Goal: Task Accomplishment & Management: Manage account settings

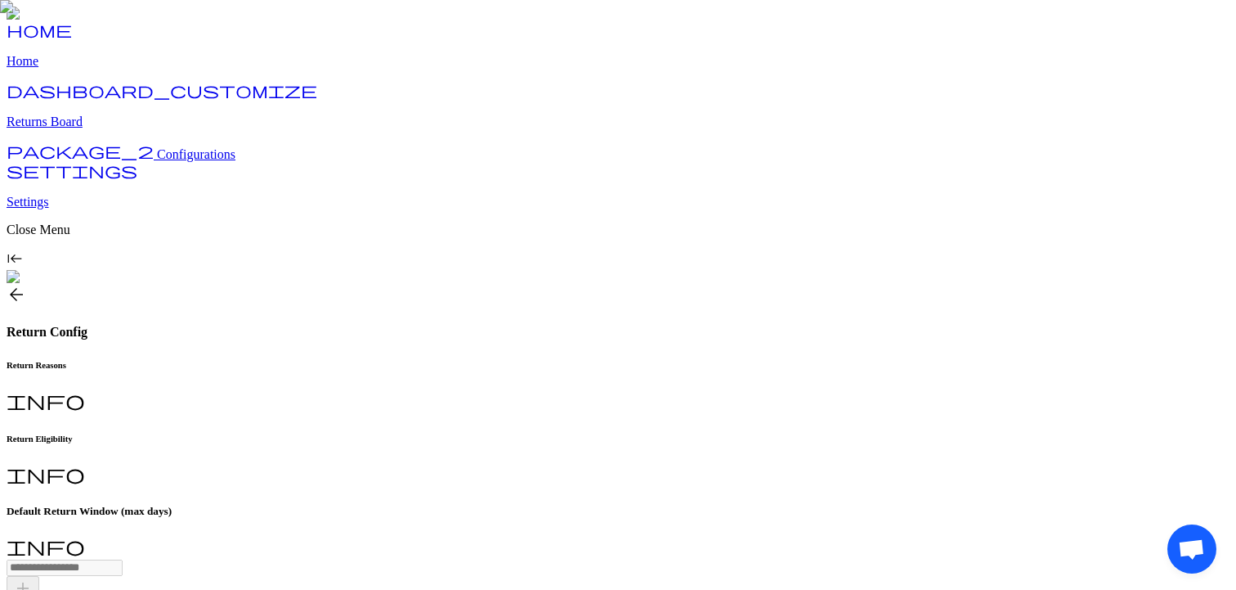
click at [26, 285] on span "arrow_back" at bounding box center [17, 295] width 20 height 20
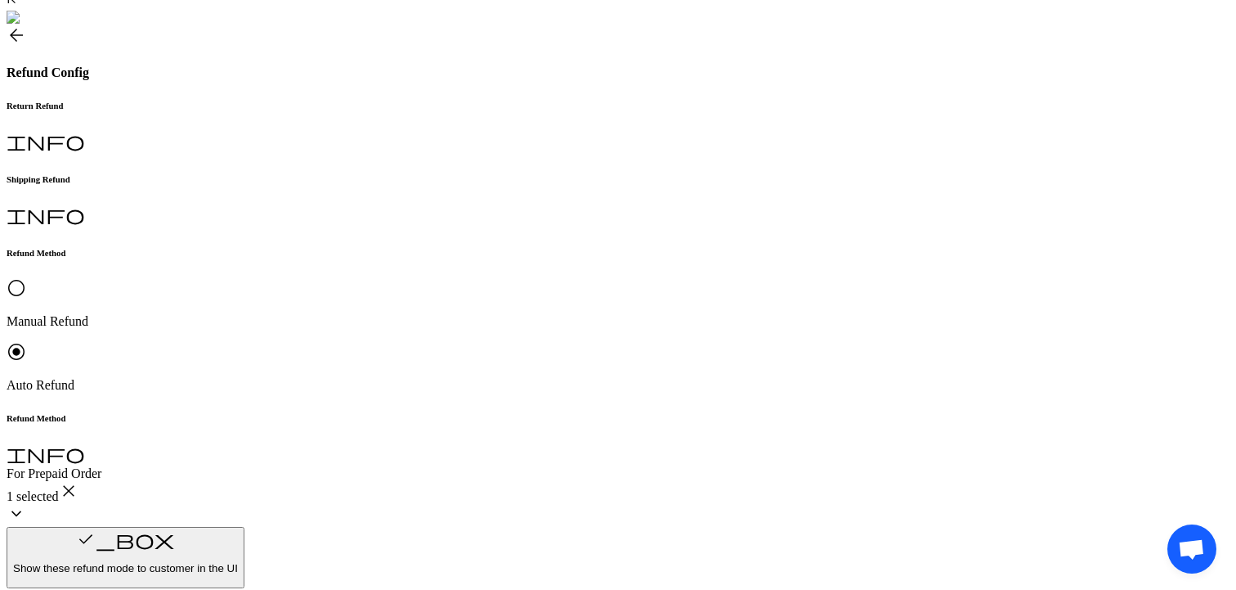
scroll to position [258, 0]
click at [352, 421] on p "Brand Preferred" at bounding box center [362, 413] width 184 height 15
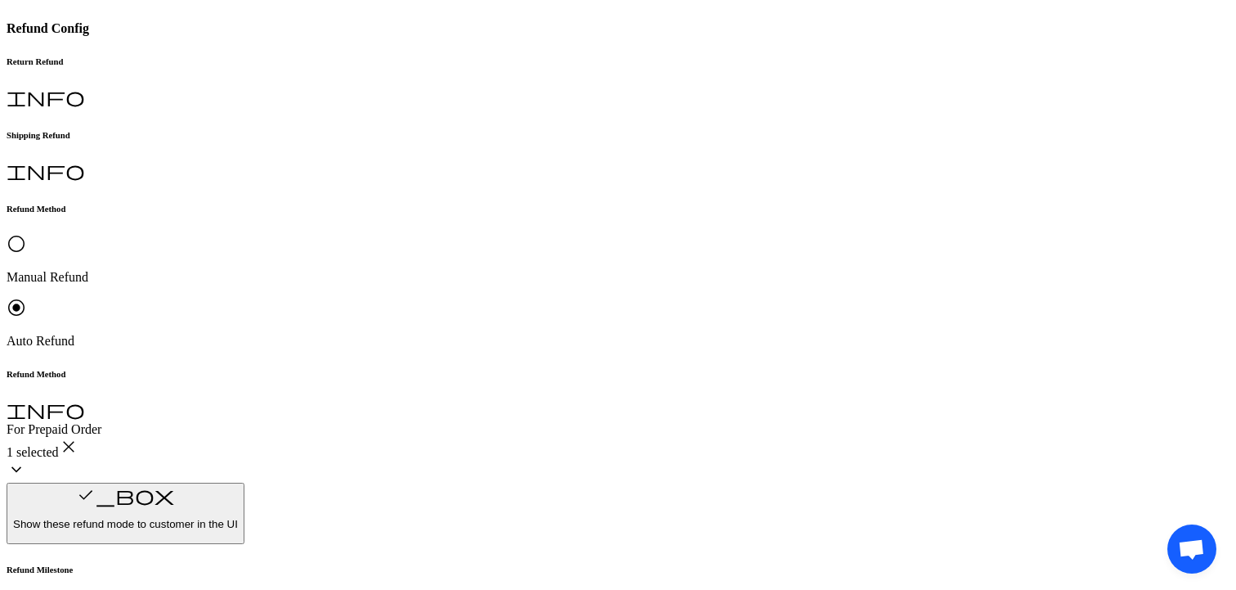
scroll to position [300, 0]
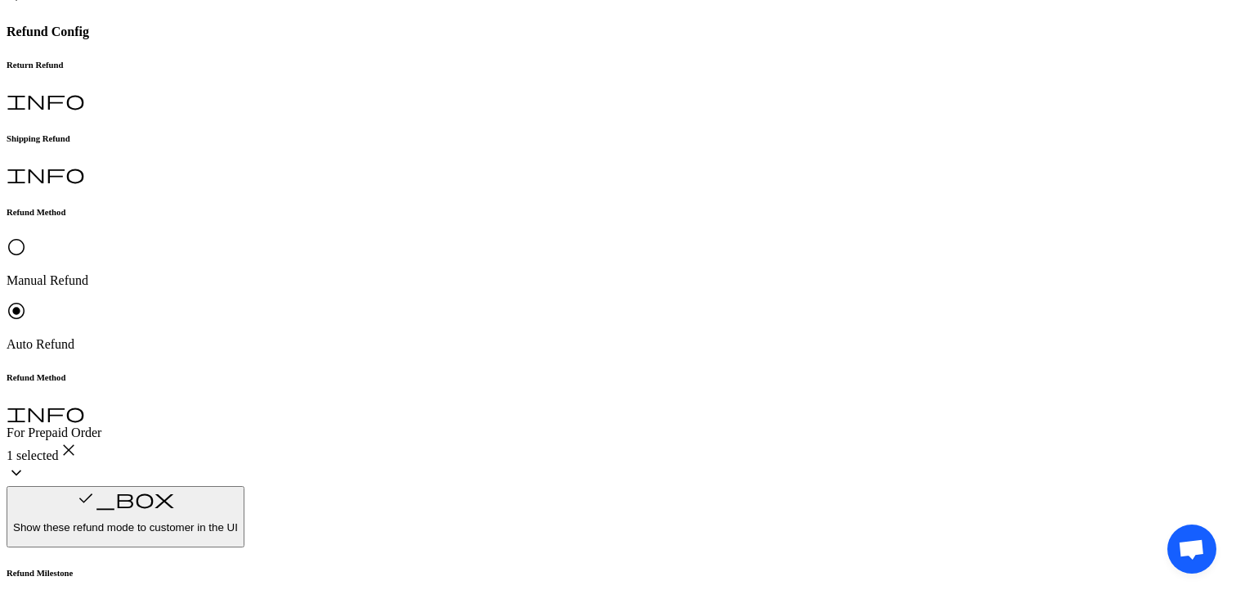
click at [318, 375] on p "Brand Preferred" at bounding box center [362, 372] width 184 height 15
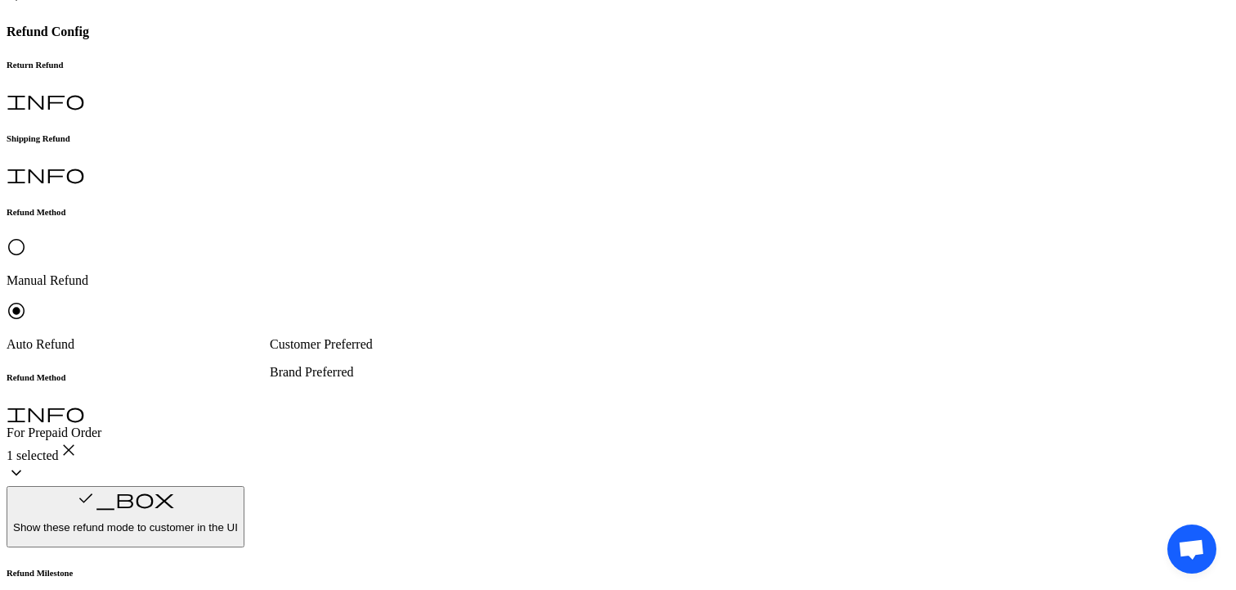
click at [326, 375] on p "Brand Preferred" at bounding box center [362, 372] width 184 height 15
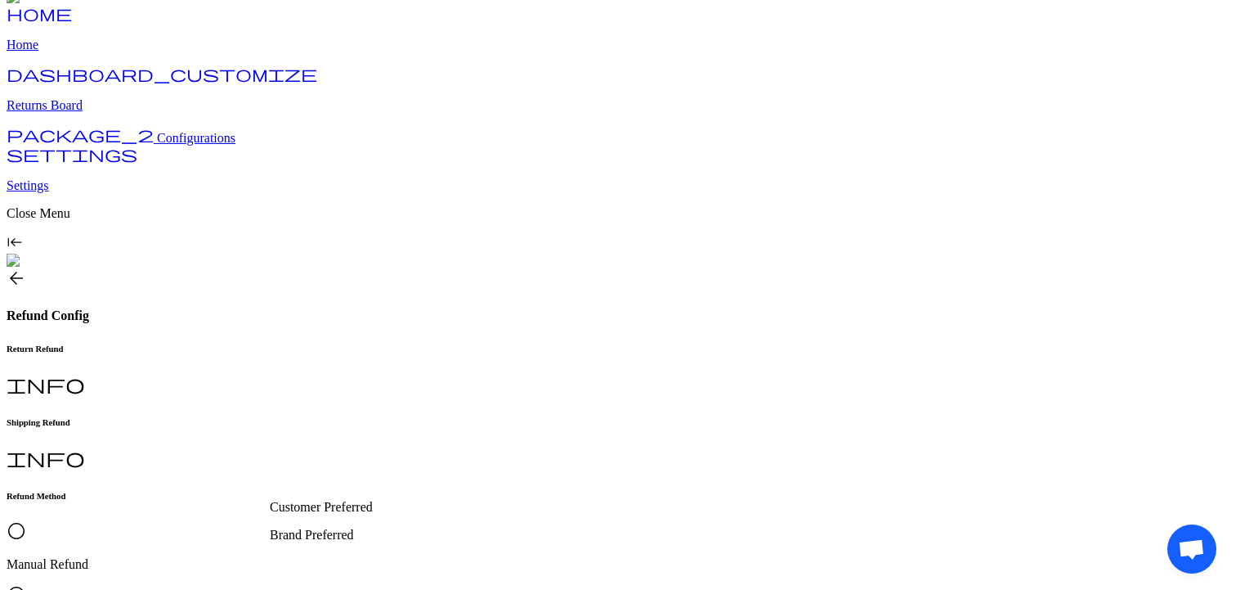
scroll to position [0, 0]
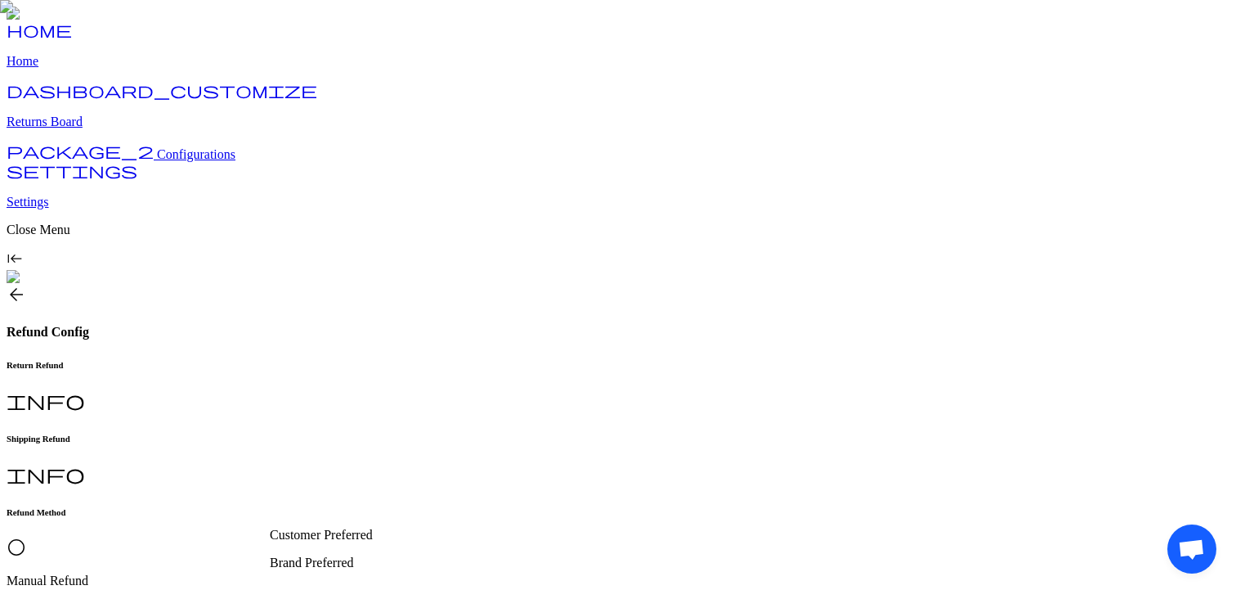
click at [26, 285] on span "arrow_back" at bounding box center [17, 295] width 20 height 20
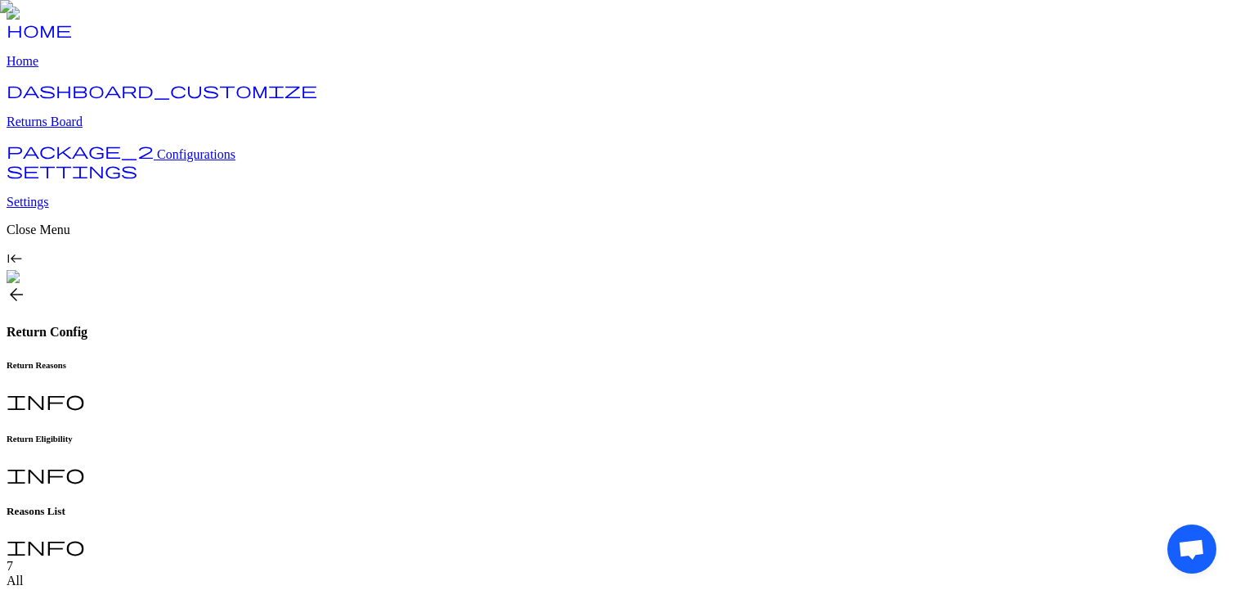
scroll to position [16, 0]
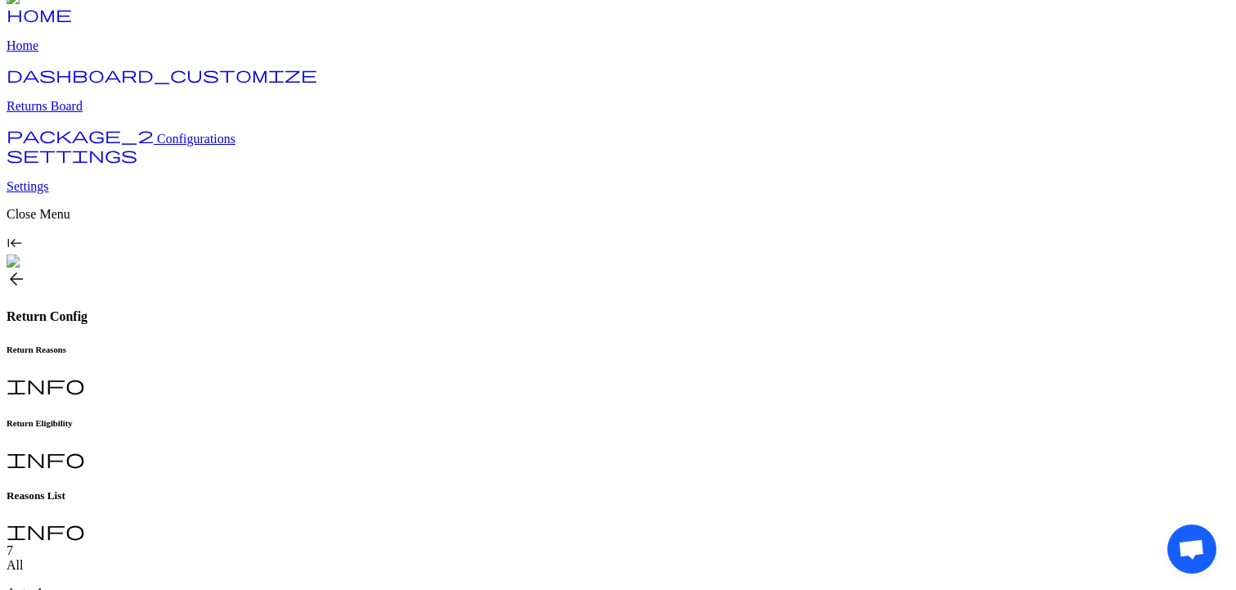
click at [423, 418] on h6 "Return Eligibility" at bounding box center [618, 423] width 1223 height 10
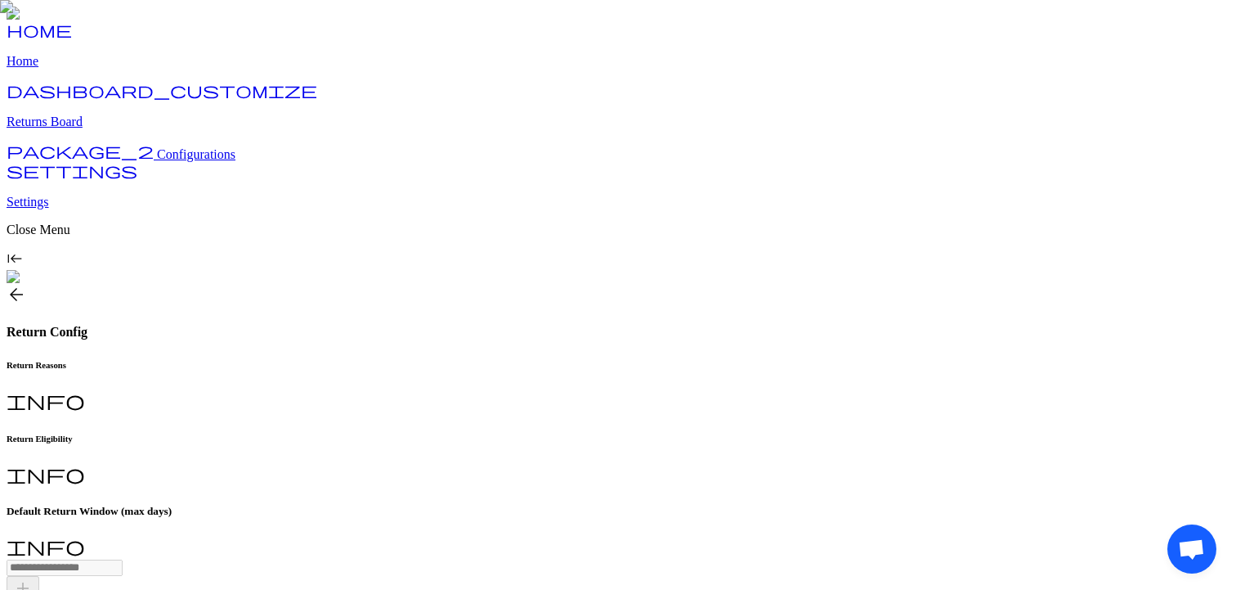
type input "**"
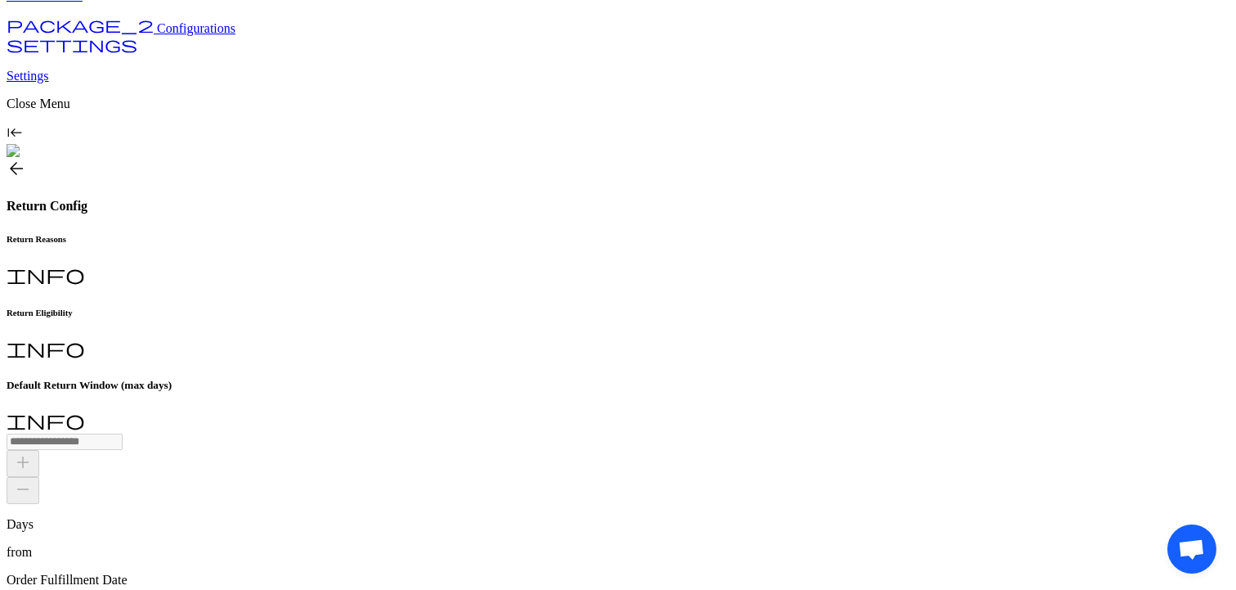
scroll to position [129, 0]
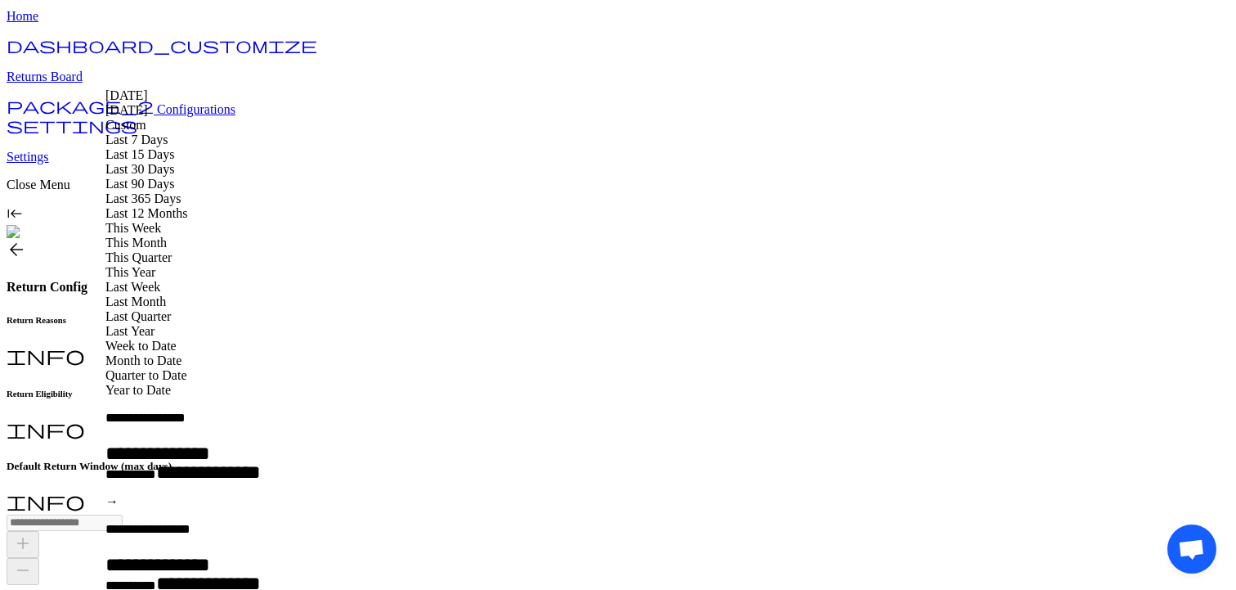
scroll to position [0, 0]
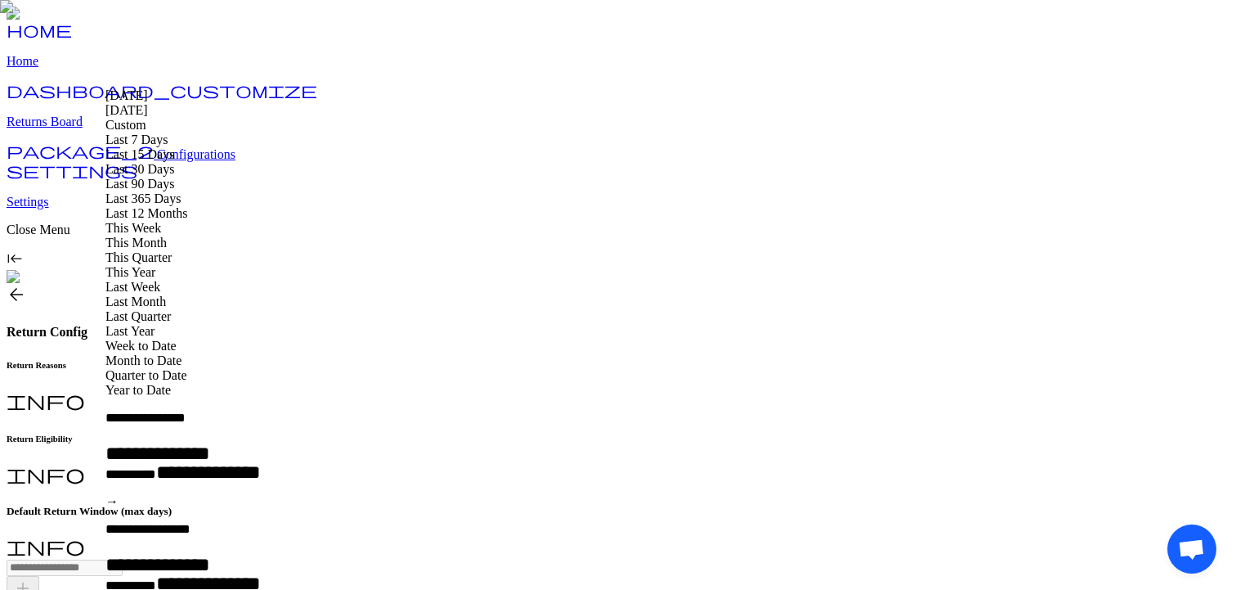
click at [26, 285] on span "arrow_back" at bounding box center [17, 295] width 20 height 20
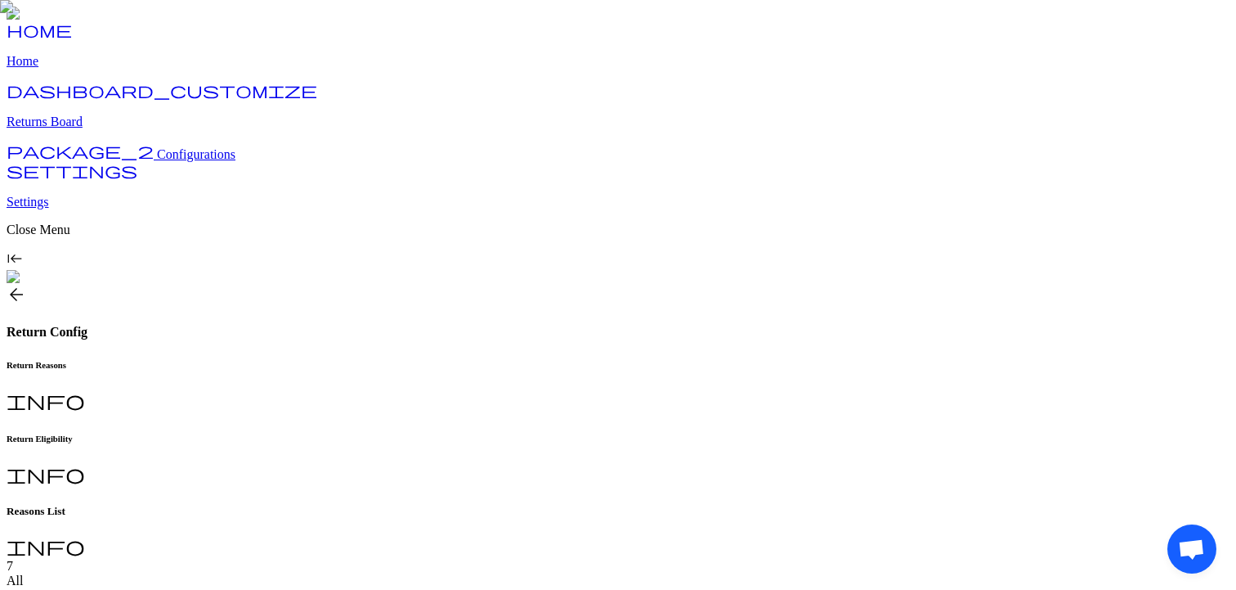
type input "**********"
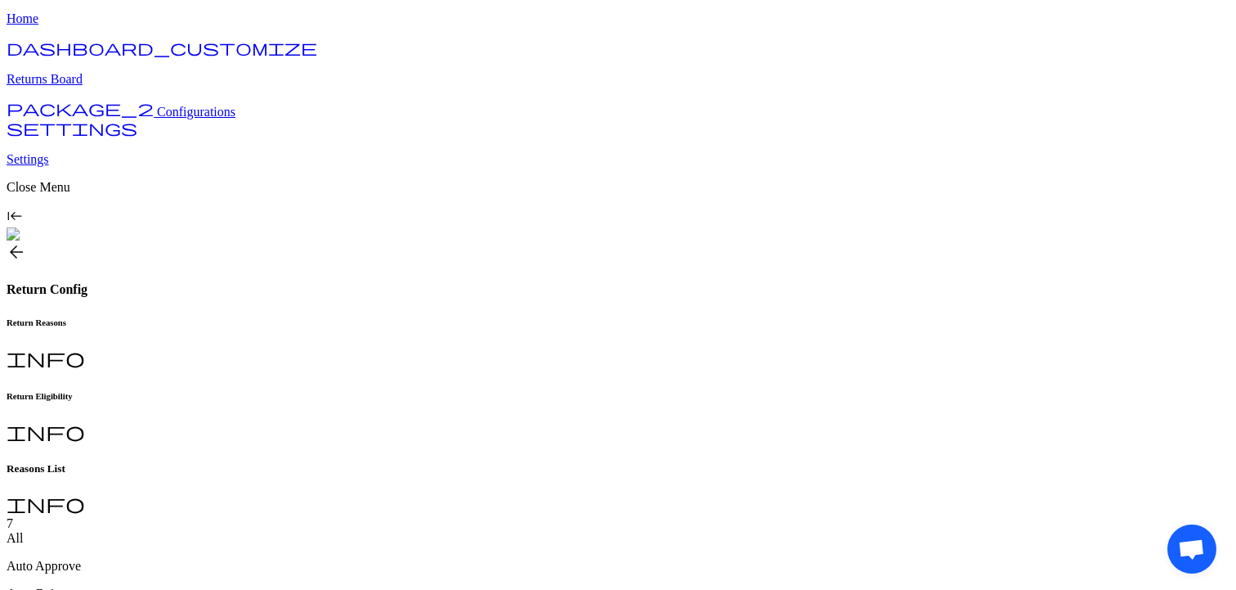
scroll to position [36, 0]
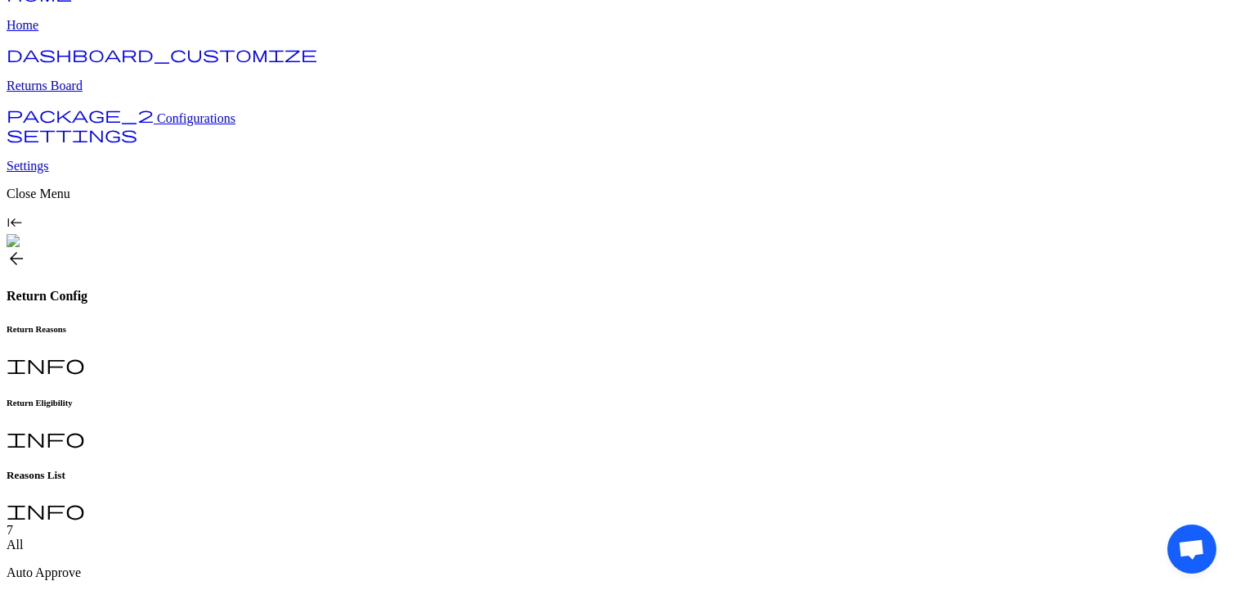
click at [424, 397] on h6 "Return Eligibility" at bounding box center [618, 402] width 1223 height 10
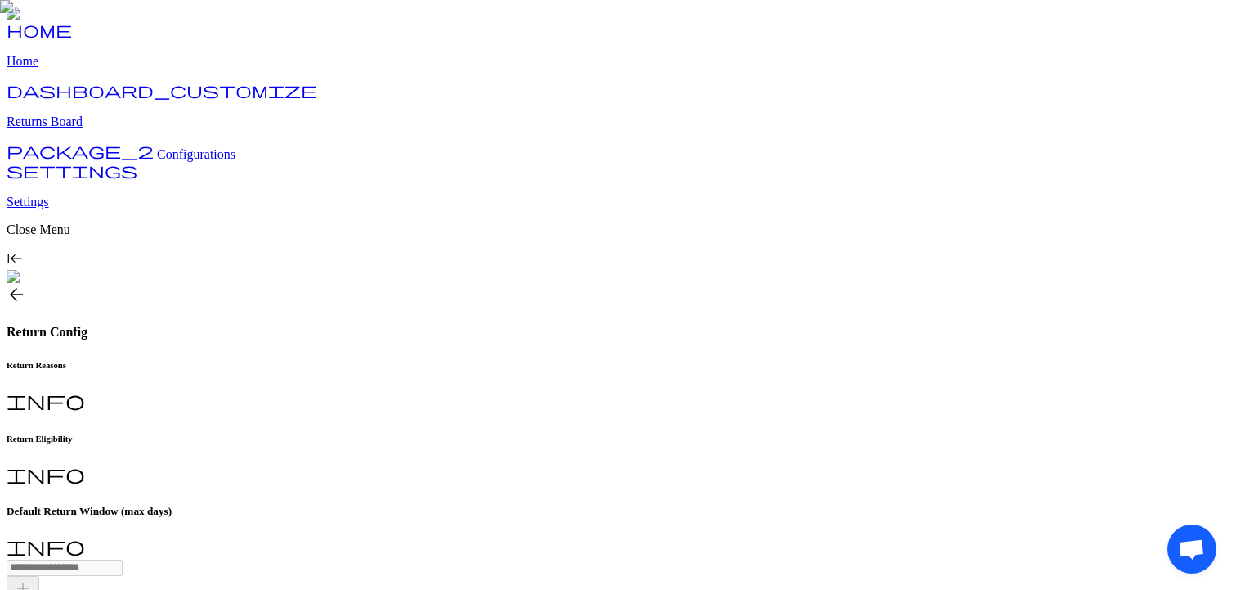
scroll to position [129, 0]
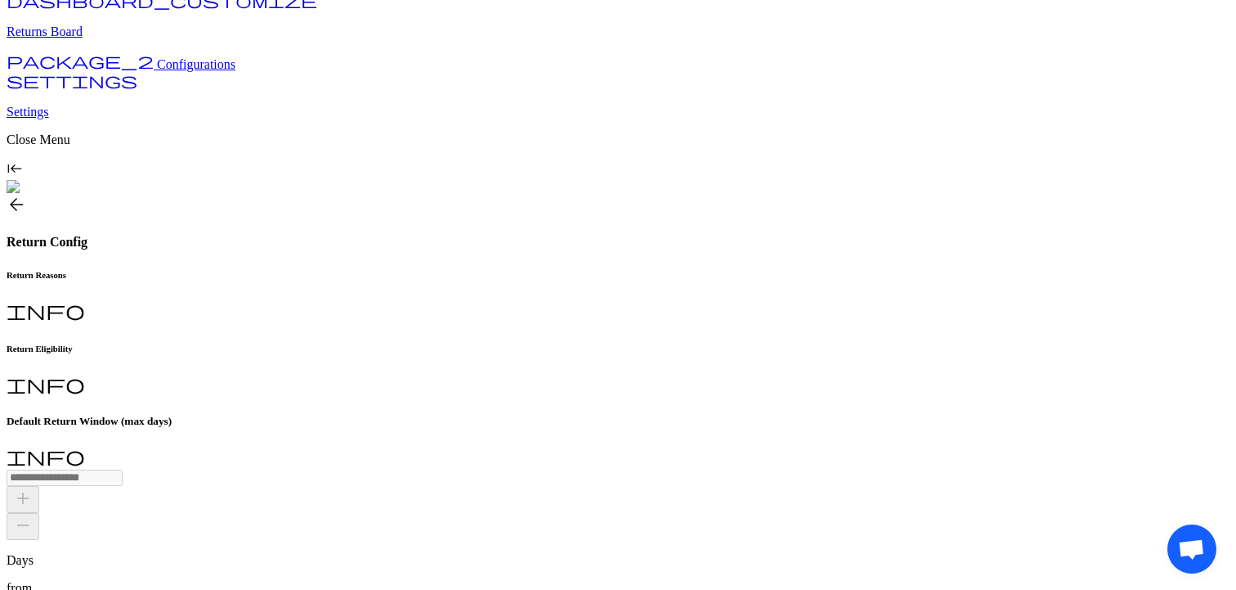
scroll to position [87, 0]
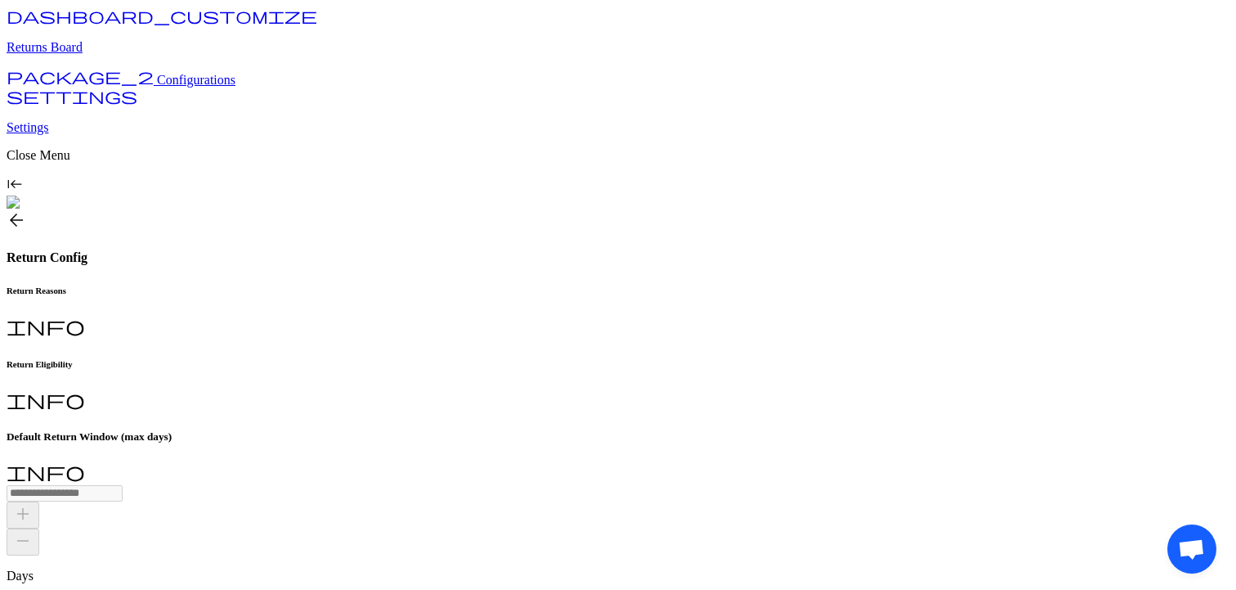
scroll to position [90, 0]
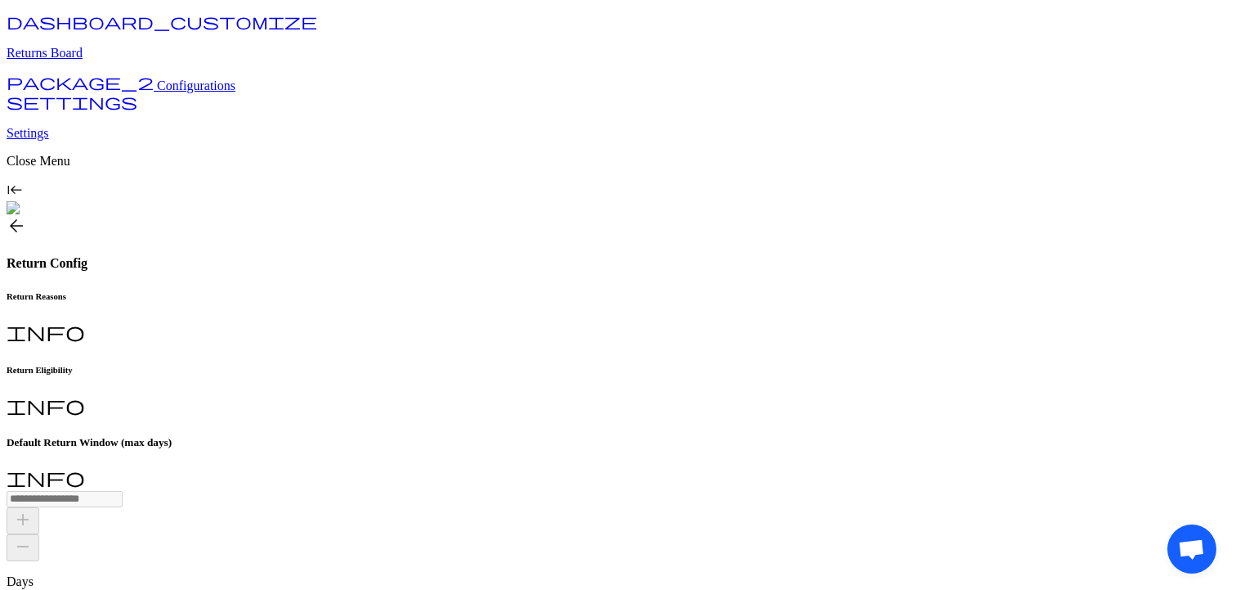
scroll to position [62, 0]
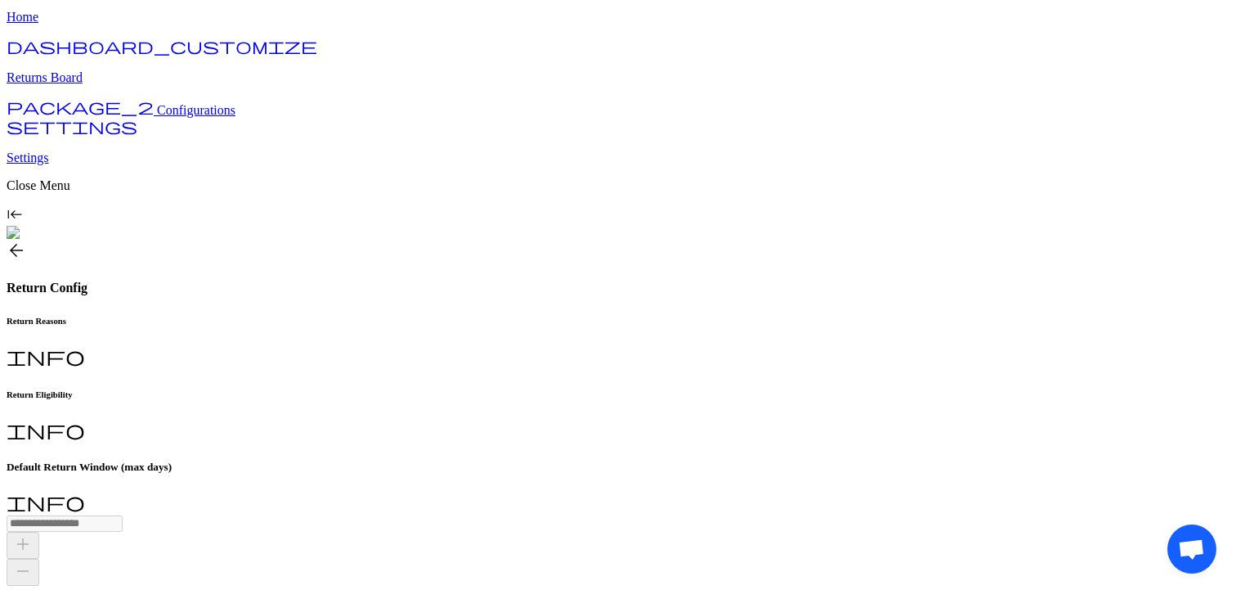
scroll to position [0, 0]
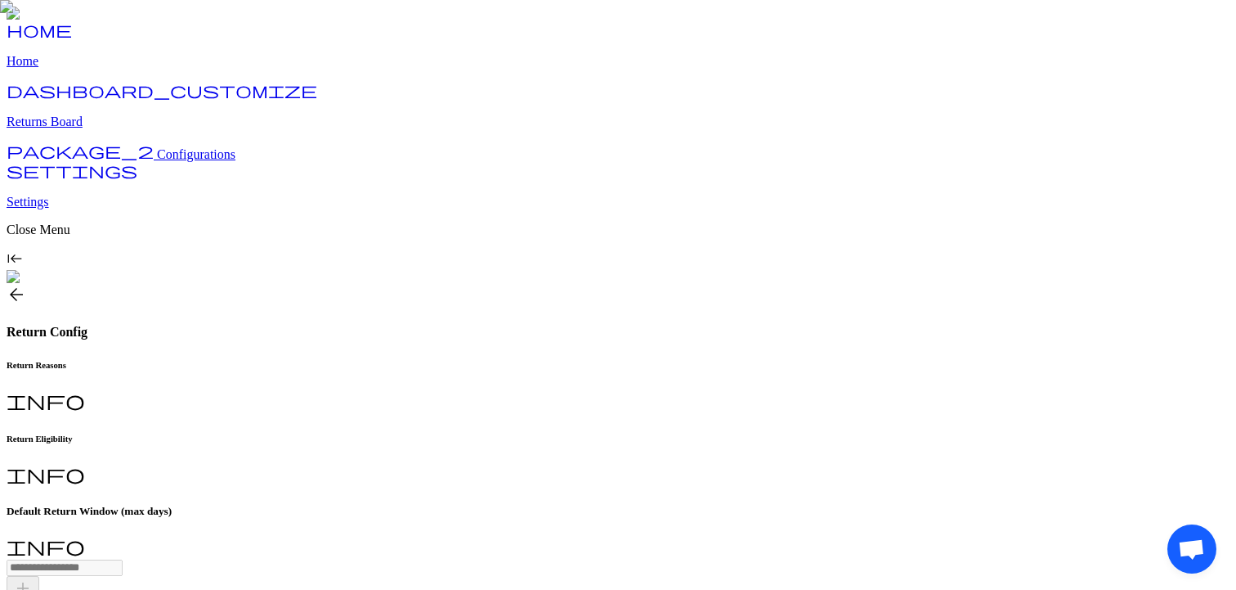
click at [415, 433] on h6 "Return Eligibility" at bounding box center [618, 438] width 1223 height 10
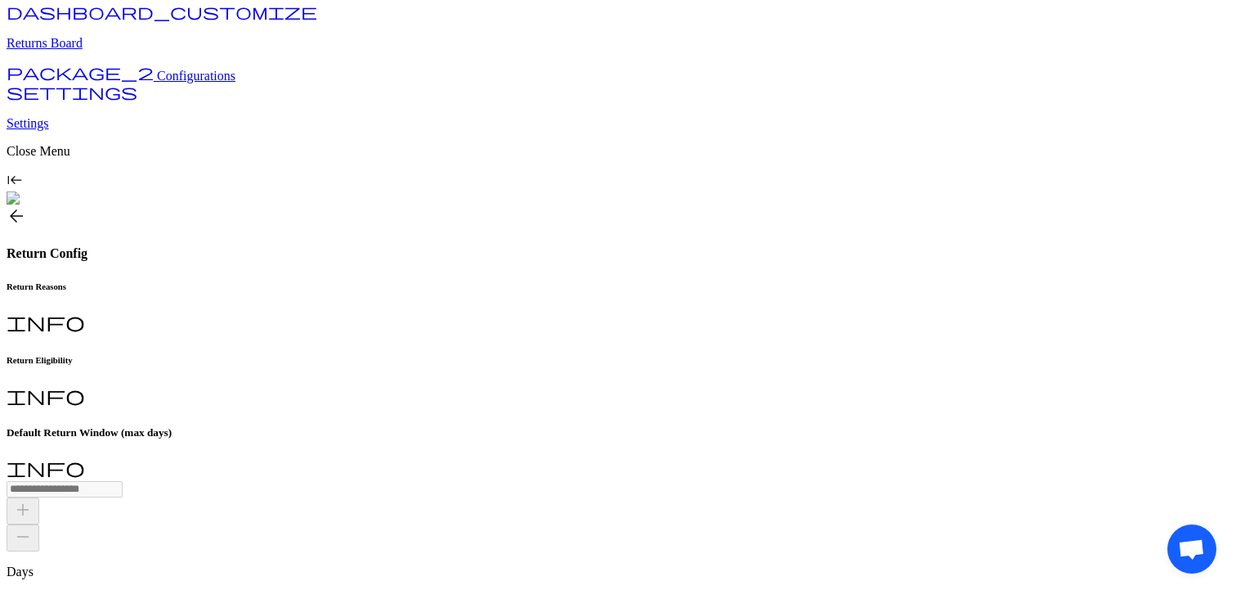
scroll to position [129, 0]
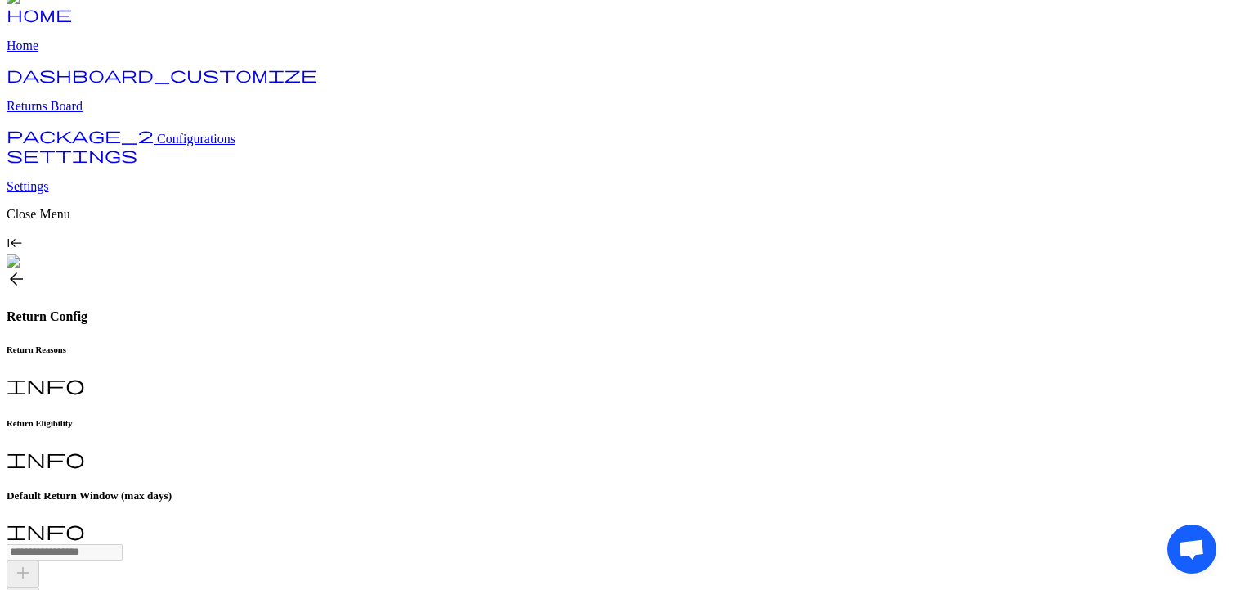
scroll to position [90, 0]
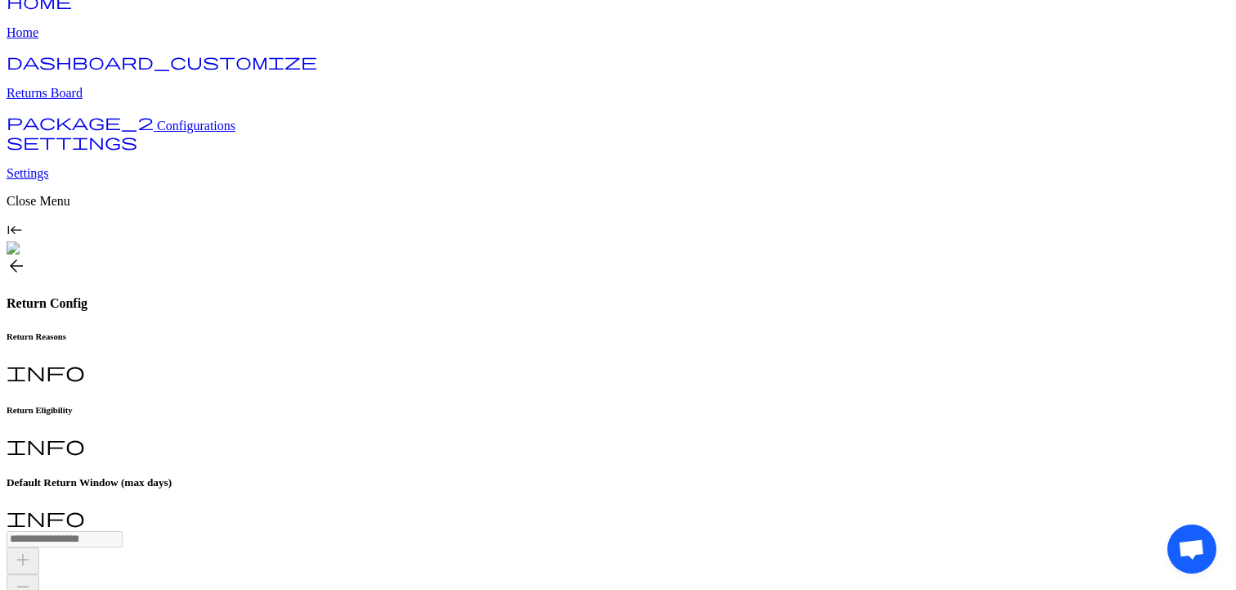
scroll to position [0, 0]
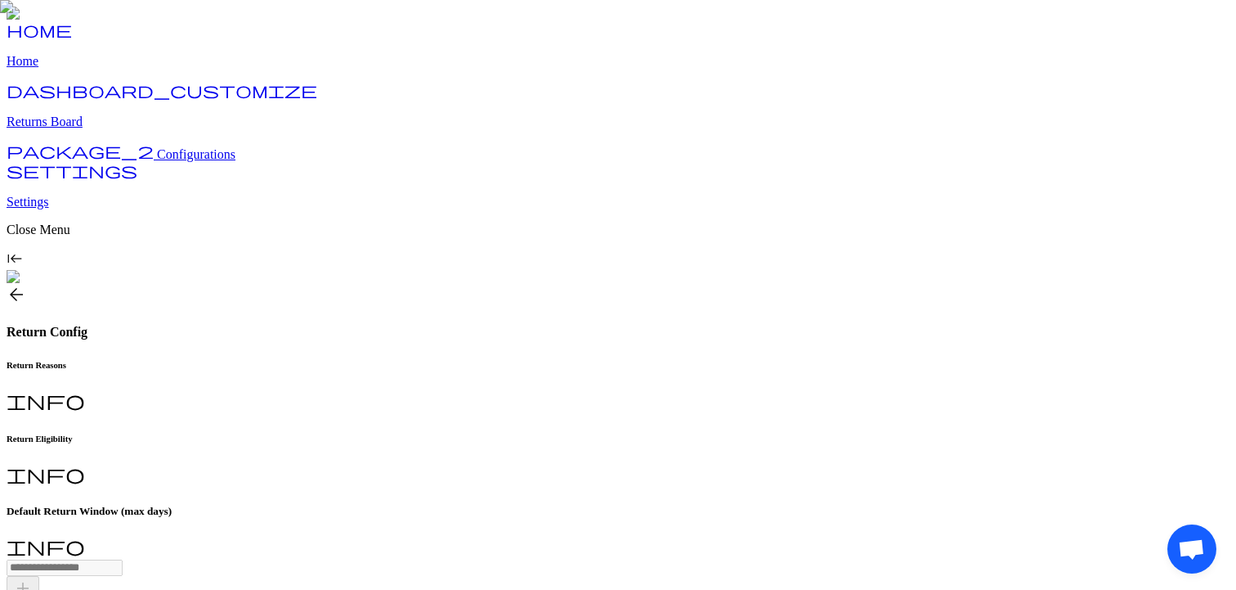
scroll to position [129, 0]
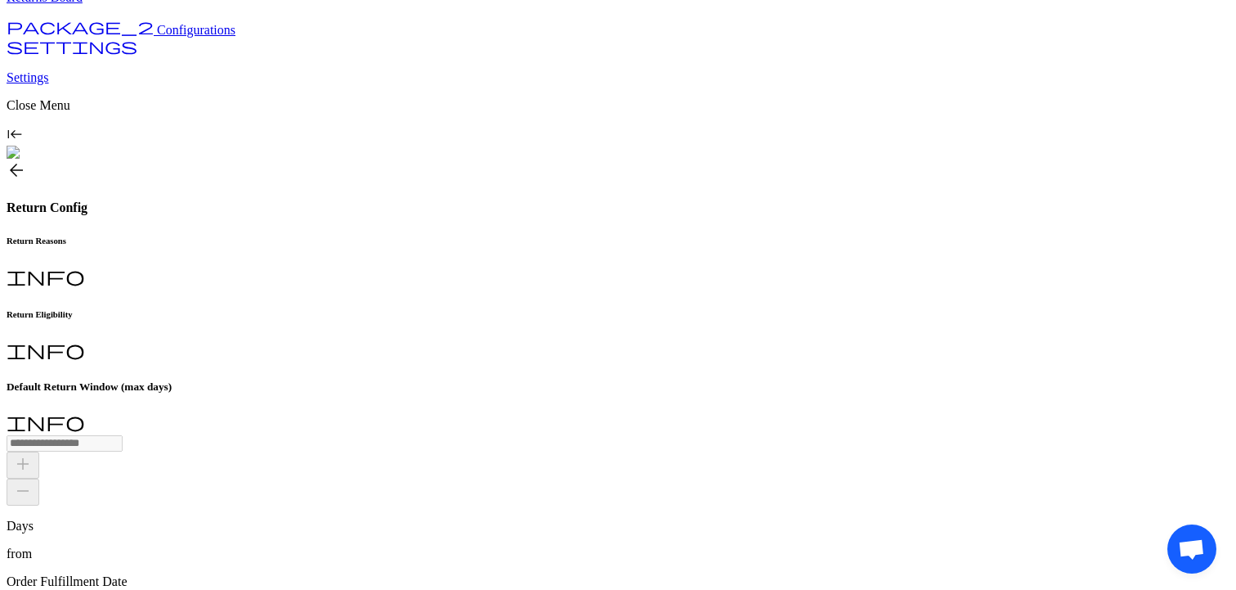
scroll to position [0, 0]
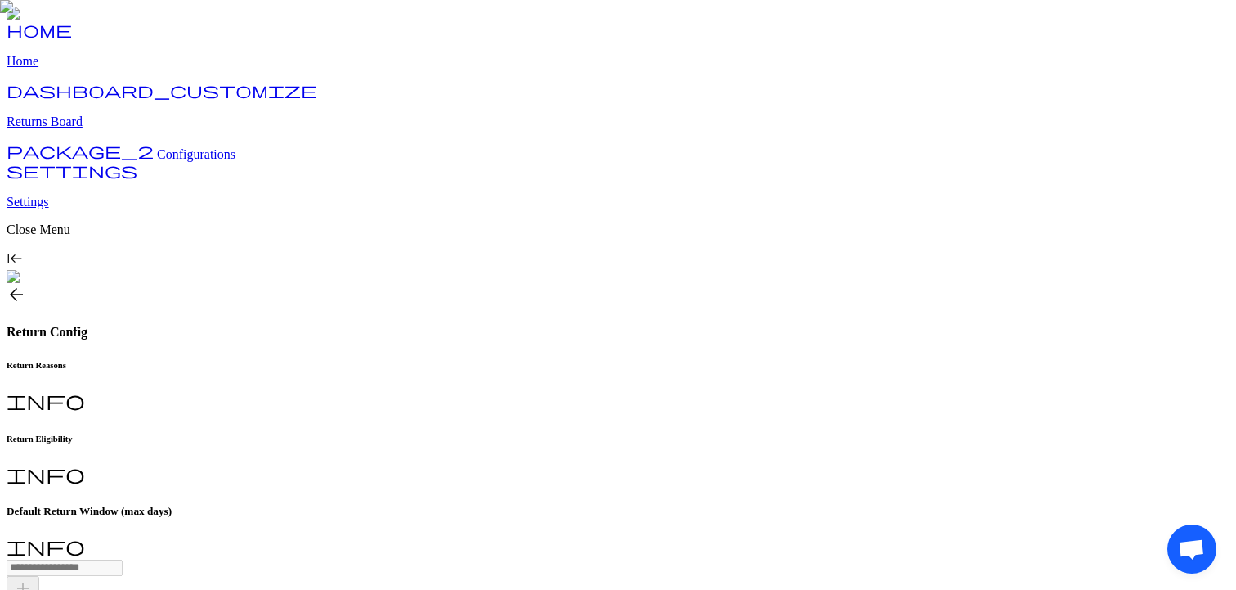
click at [26, 285] on span "arrow_back" at bounding box center [17, 295] width 20 height 20
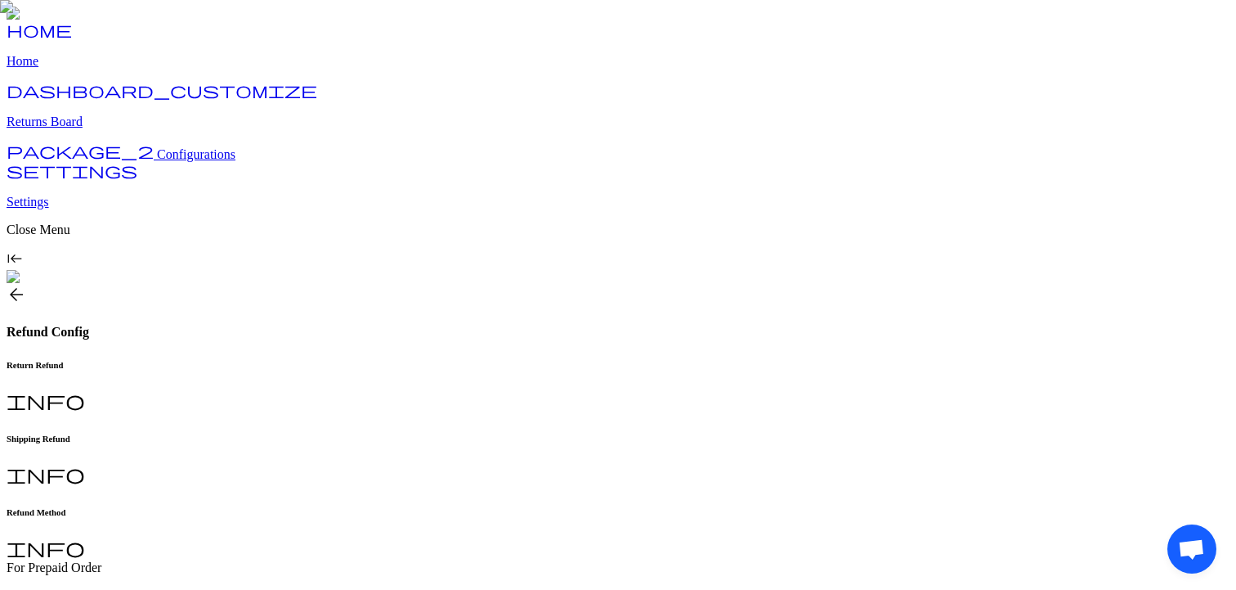
click at [393, 433] on h6 "Shipping Refund" at bounding box center [618, 438] width 1223 height 10
click at [302, 360] on h6 "Return Refund" at bounding box center [618, 365] width 1223 height 10
click at [370, 588] on p "Select Input" at bounding box center [618, 595] width 1223 height 15
click at [335, 299] on div "check_box_outline_blank Gift Card" at bounding box center [362, 285] width 184 height 55
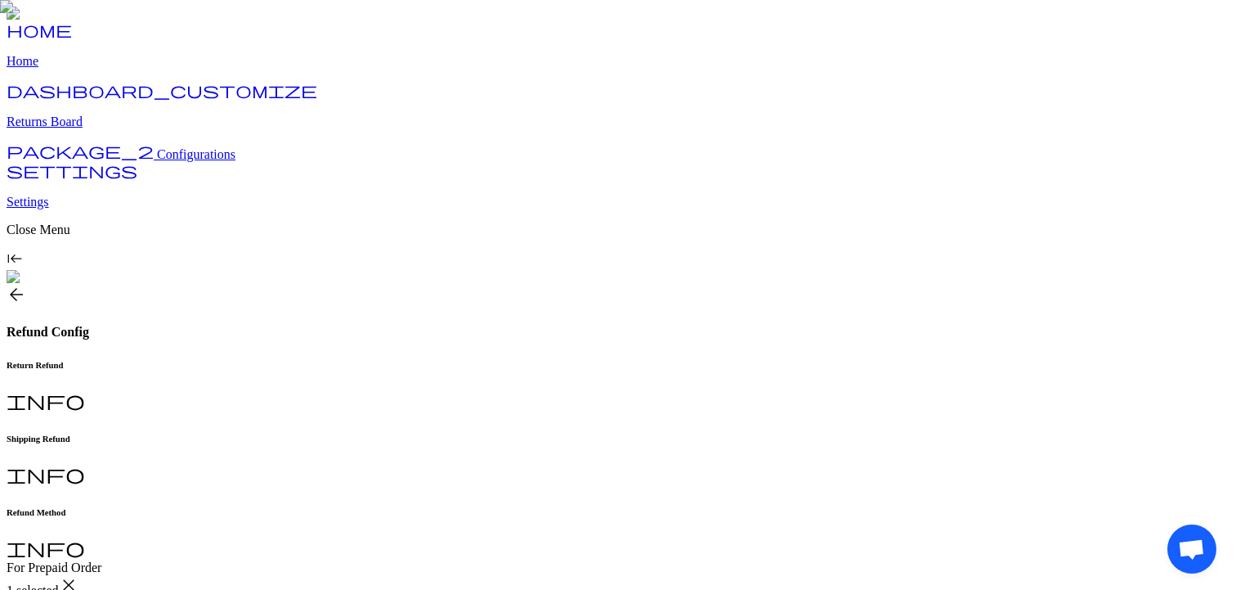
click at [26, 285] on span "arrow_back" at bounding box center [17, 295] width 20 height 20
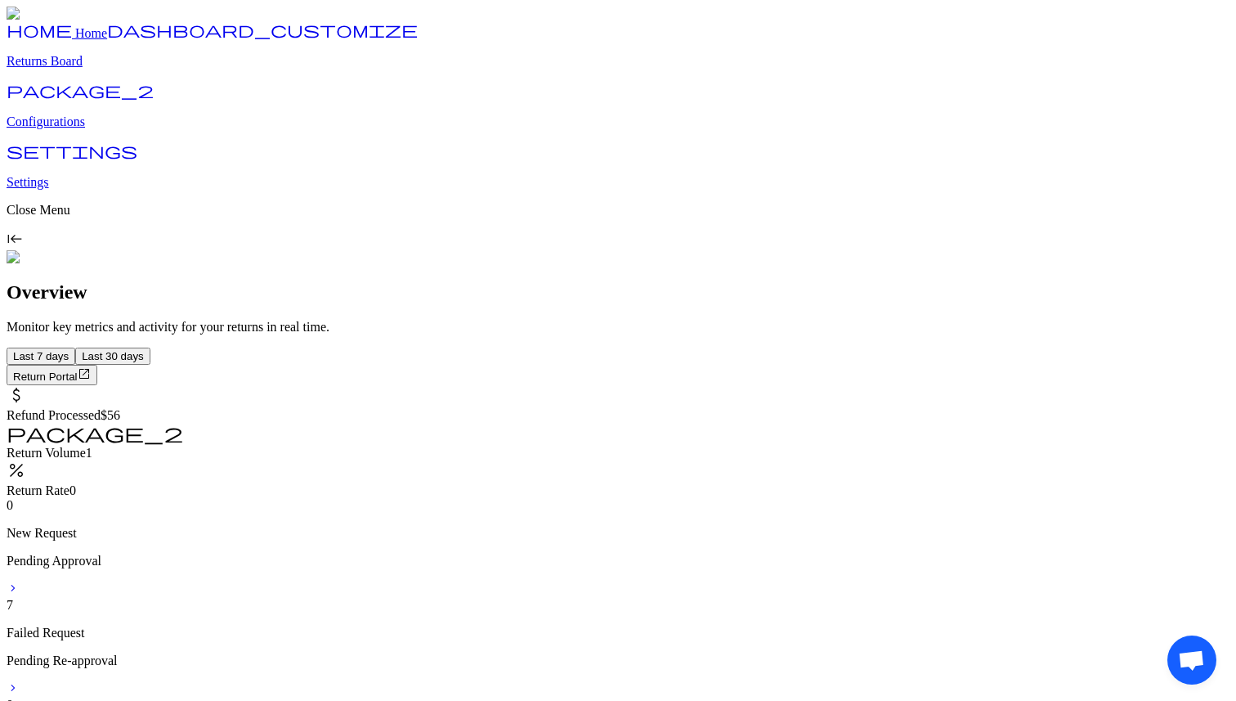
click at [85, 129] on p "Configurations" at bounding box center [618, 121] width 1223 height 15
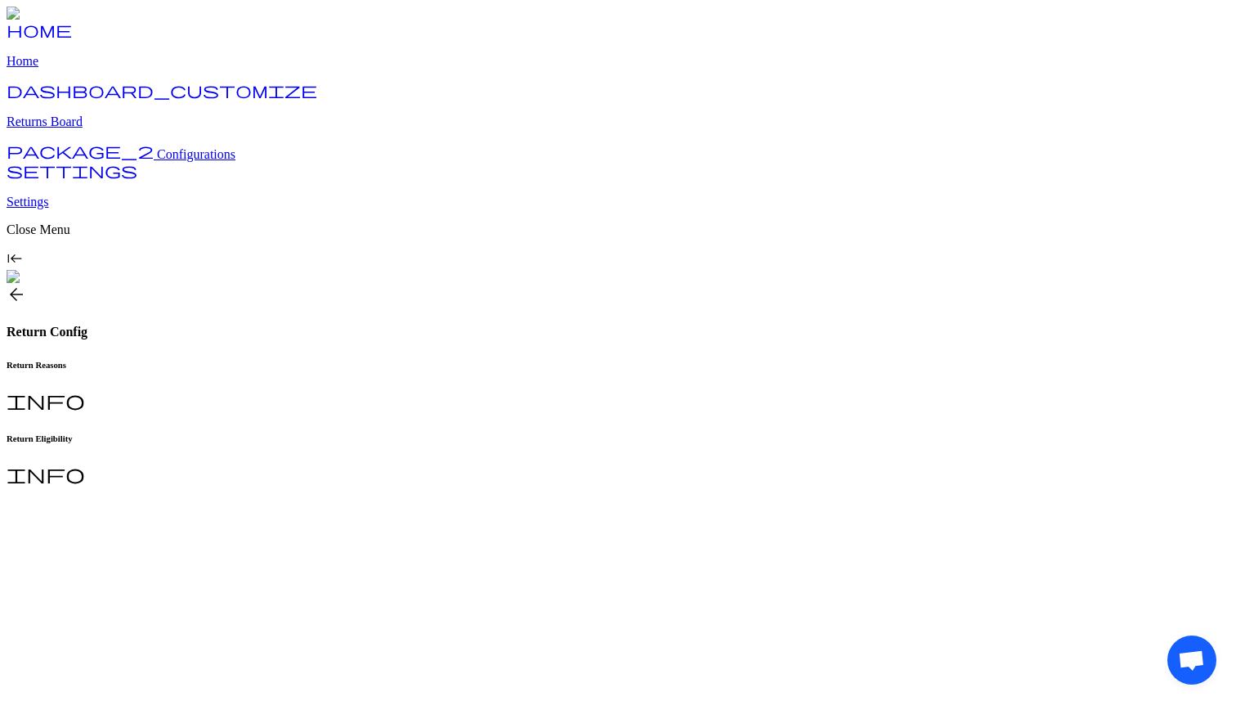
click at [280, 360] on h6 "Return Reasons" at bounding box center [618, 365] width 1223 height 10
type input "**********"
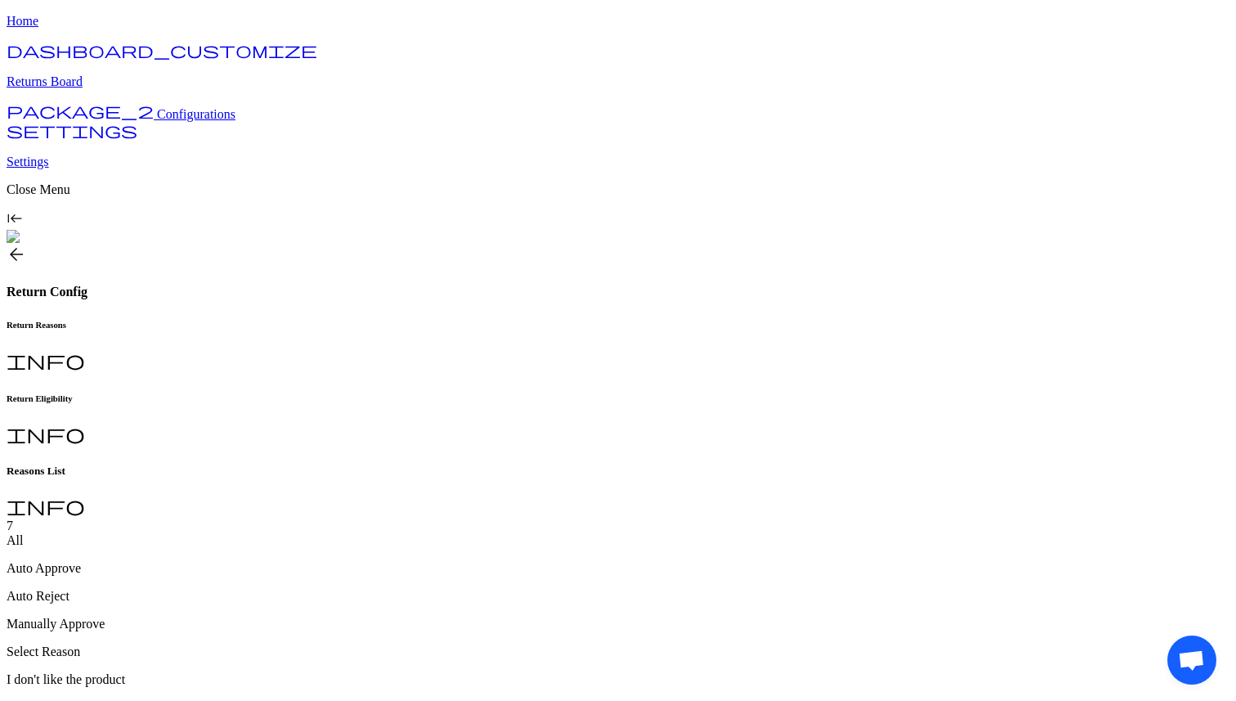
click at [418, 393] on h6 "Return Eligibility" at bounding box center [618, 398] width 1223 height 10
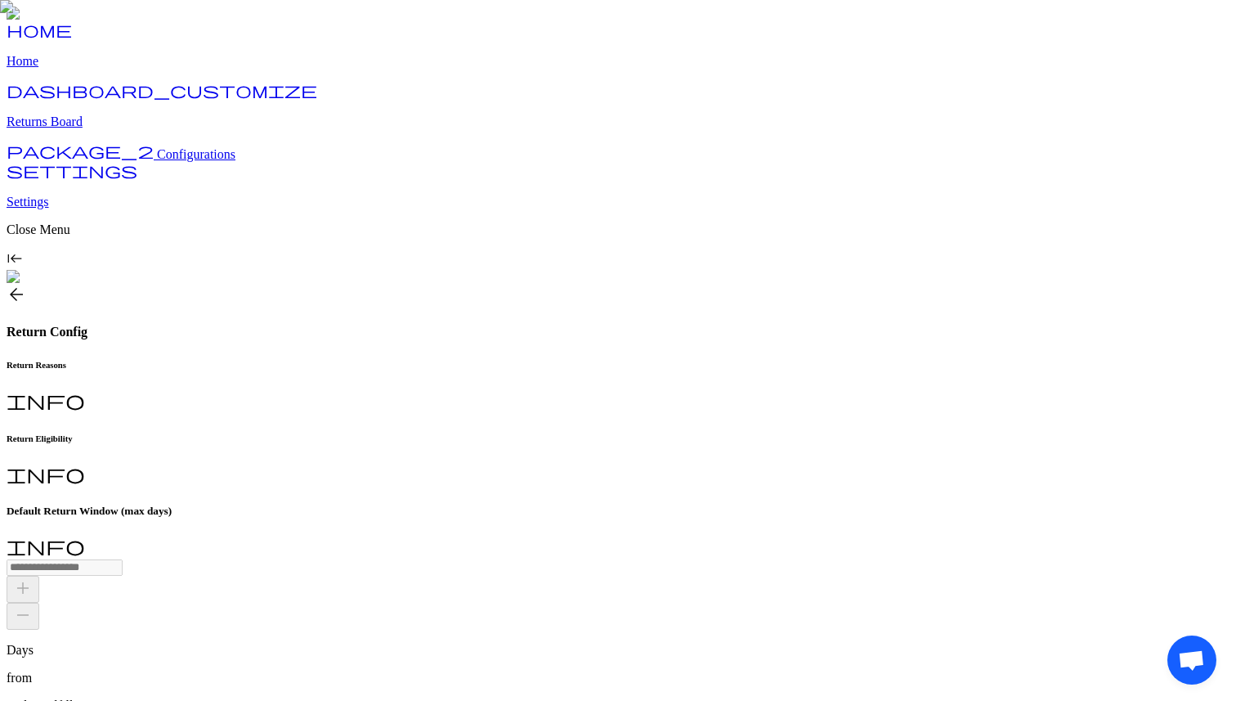
scroll to position [18, 0]
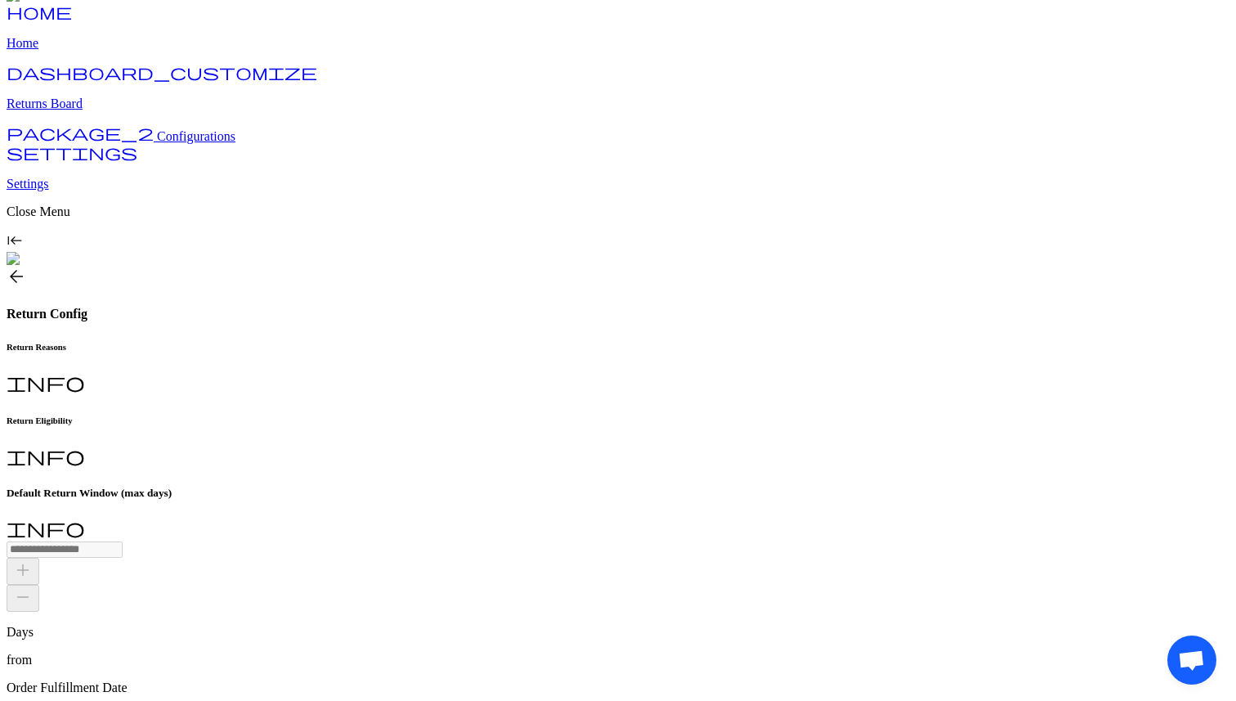
click at [303, 342] on h6 "Return Reasons" at bounding box center [618, 347] width 1223 height 10
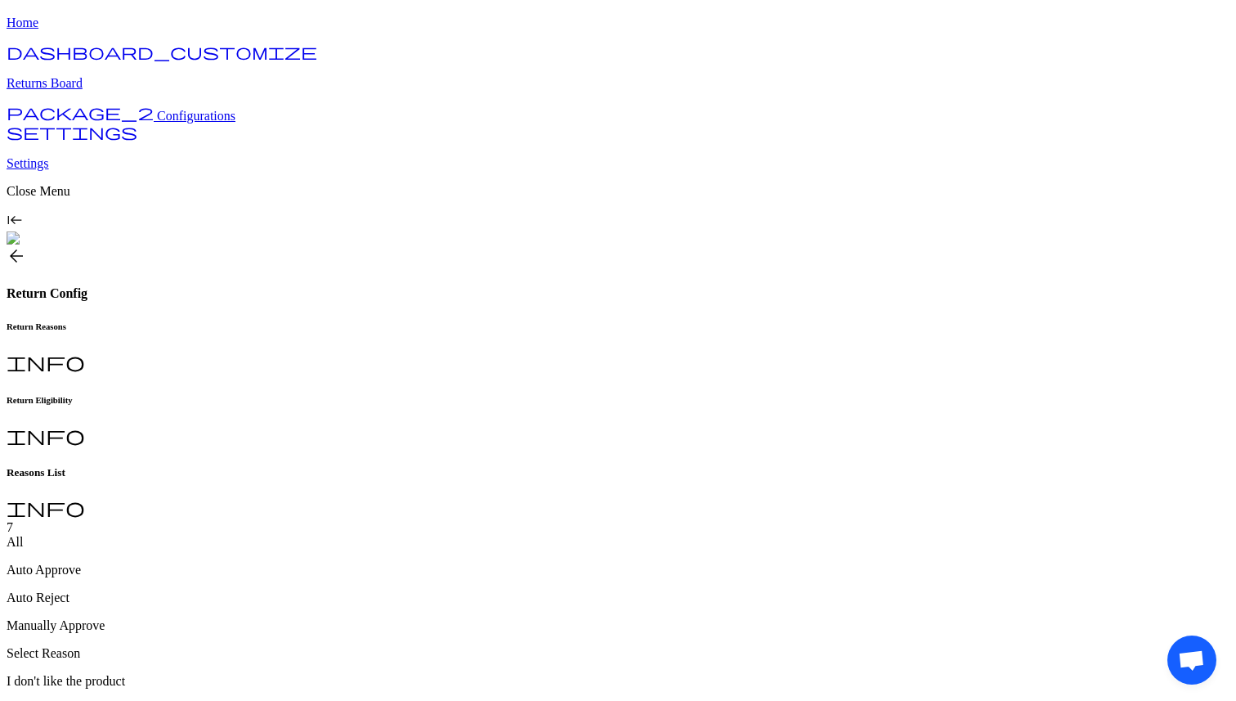
scroll to position [40, 0]
click at [360, 561] on p "Auto Approve" at bounding box center [618, 568] width 1223 height 15
click at [393, 685] on p "Select Input" at bounding box center [618, 692] width 1223 height 15
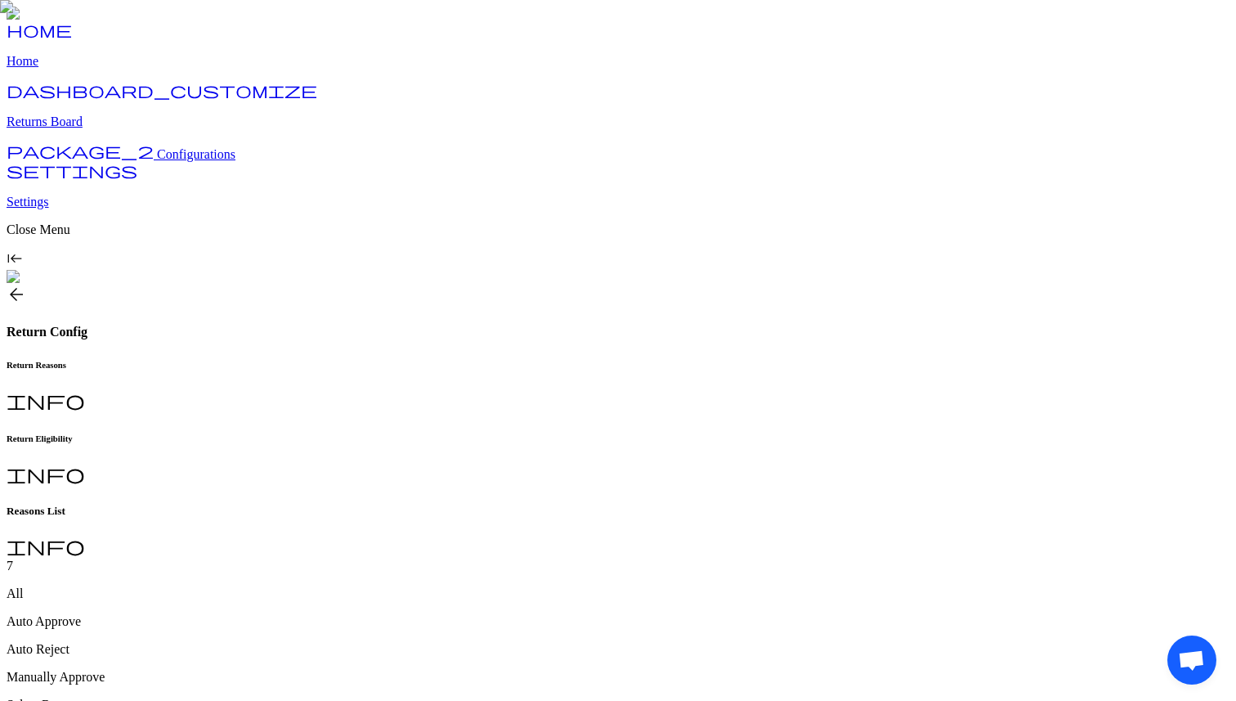
click at [442, 433] on h6 "Return Eligibility" at bounding box center [618, 438] width 1223 height 10
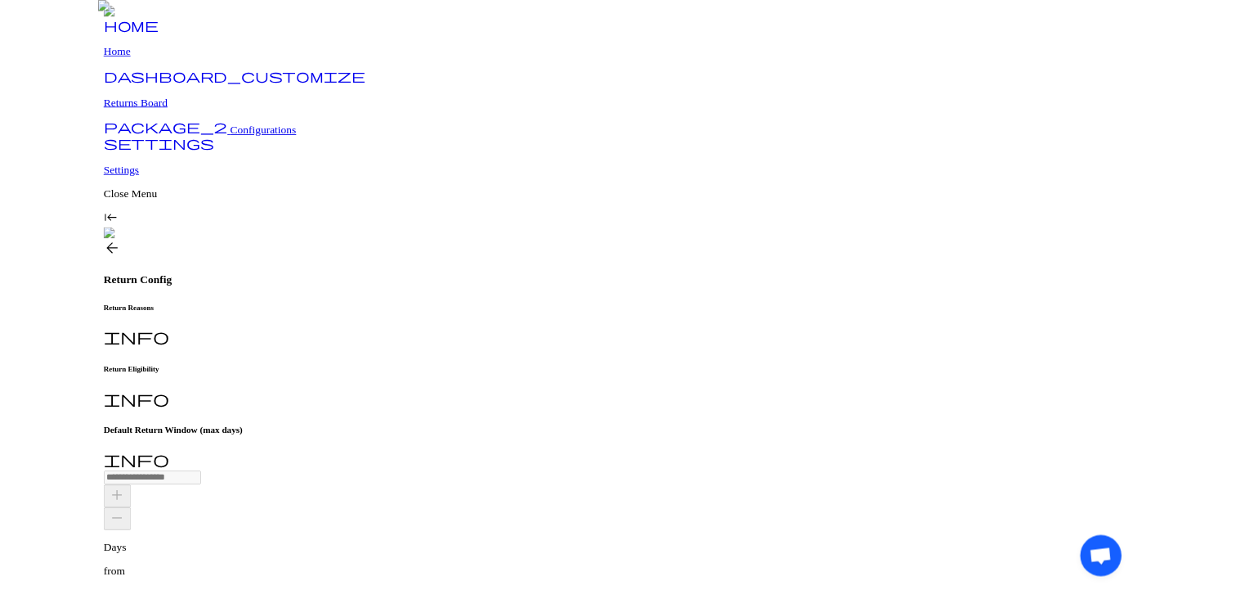
scroll to position [18, 0]
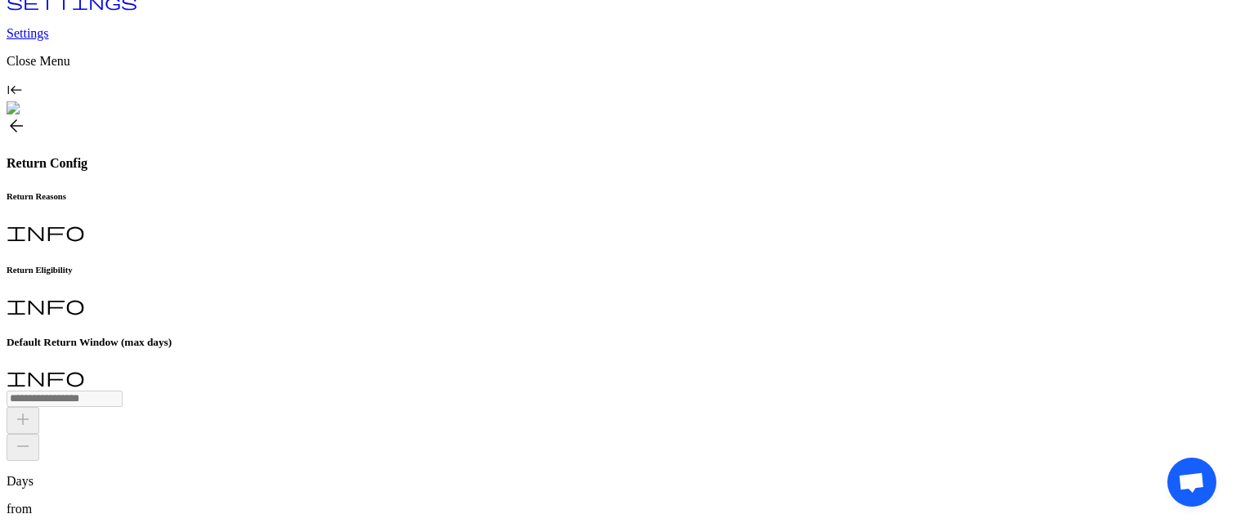
scroll to position [165, 0]
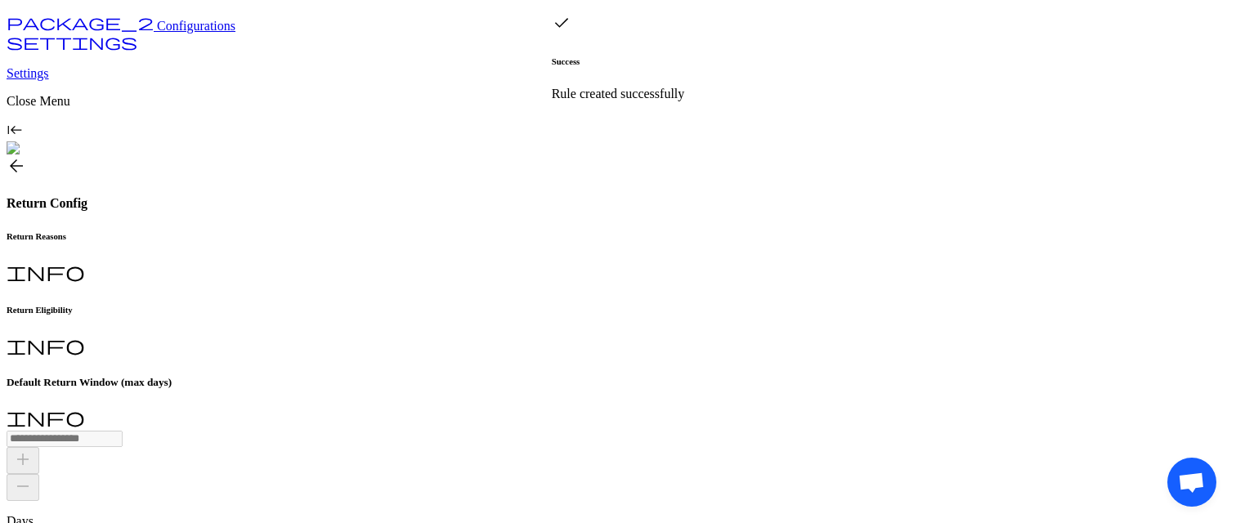
scroll to position [126, 0]
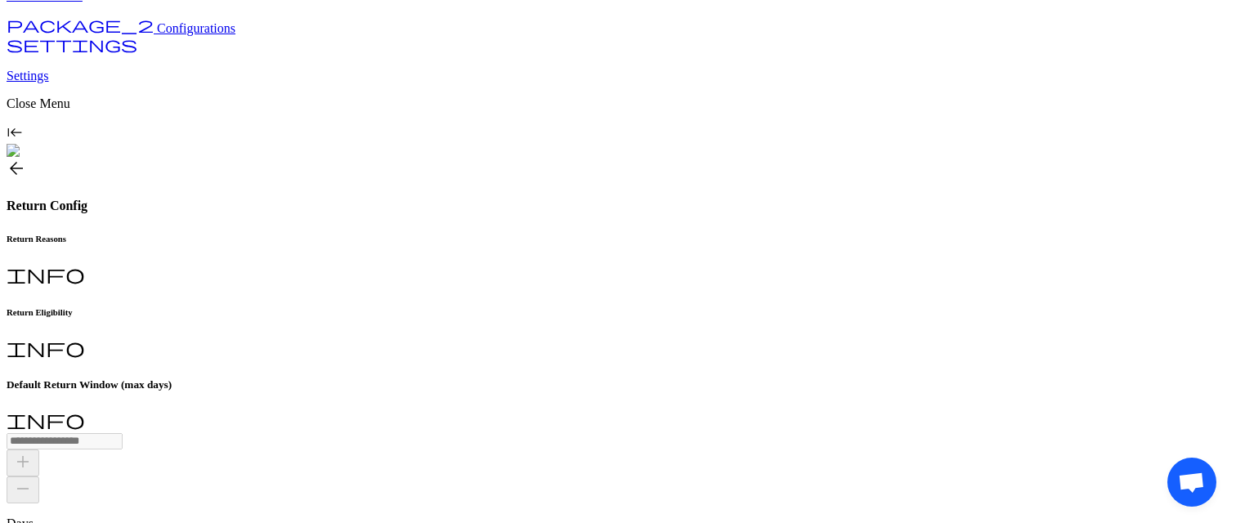
drag, startPoint x: 752, startPoint y: 253, endPoint x: 787, endPoint y: 251, distance: 35.2
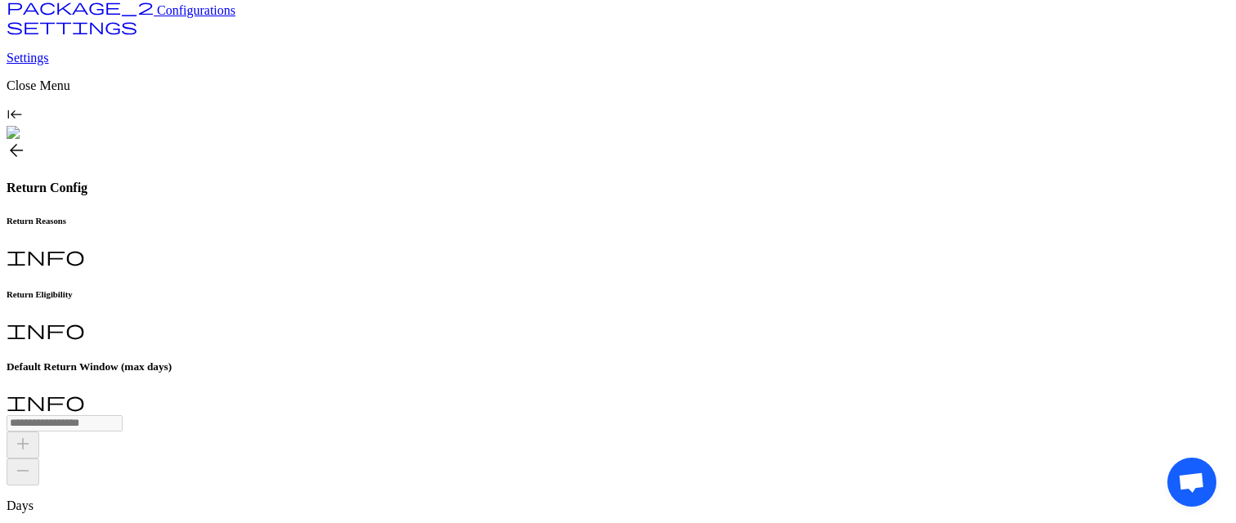
scroll to position [143, 0]
